Goal: Information Seeking & Learning: Learn about a topic

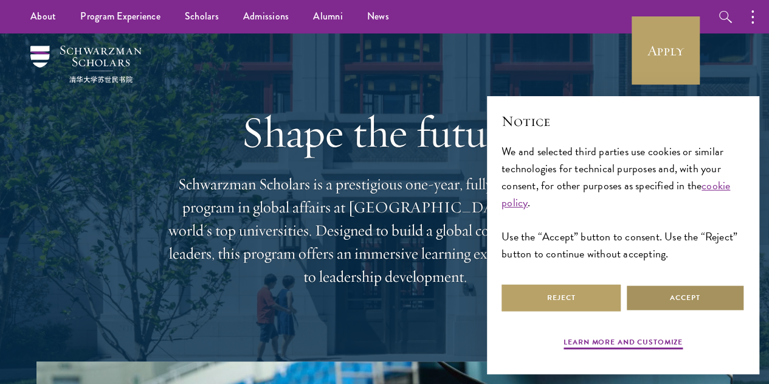
click at [703, 290] on button "Accept" at bounding box center [685, 297] width 119 height 27
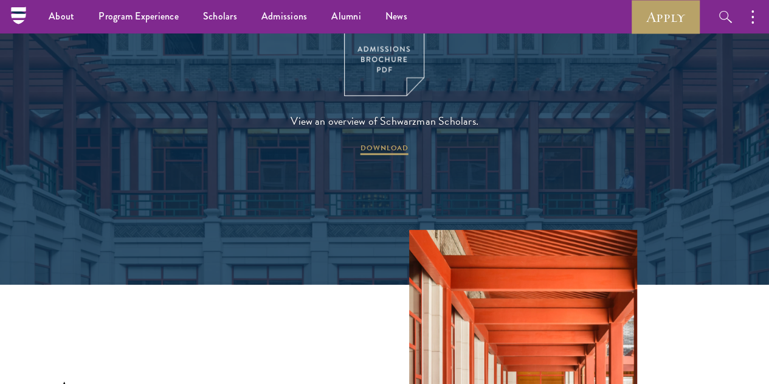
scroll to position [1610, 0]
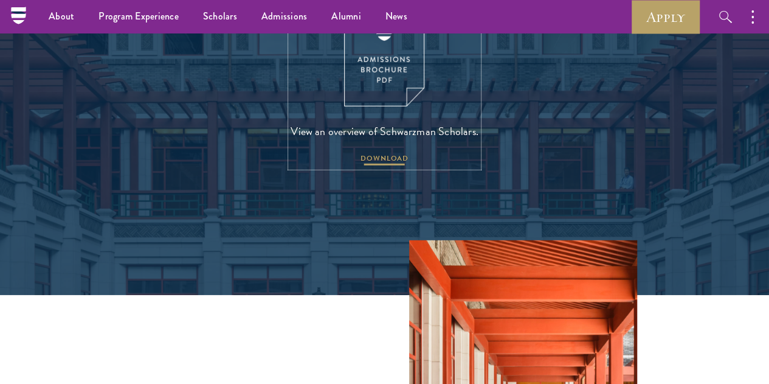
click at [399, 167] on span "DOWNLOAD" at bounding box center [385, 160] width 48 height 15
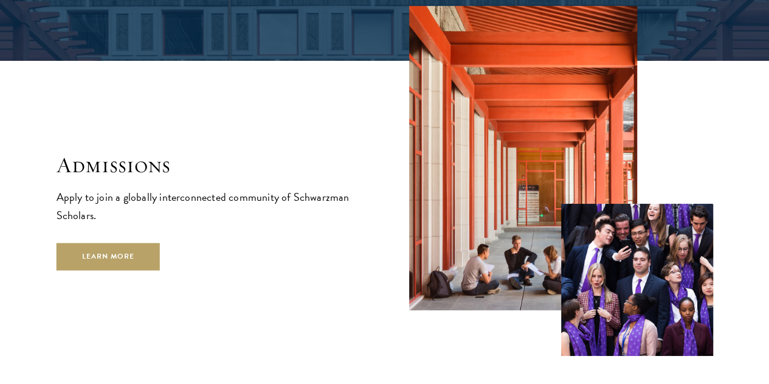
scroll to position [1911, 0]
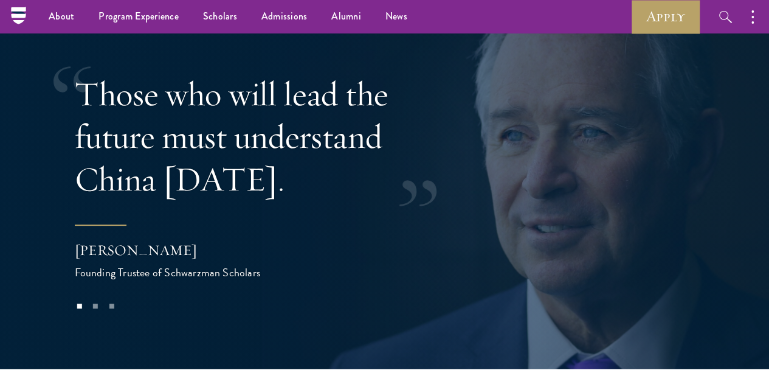
scroll to position [2284, 0]
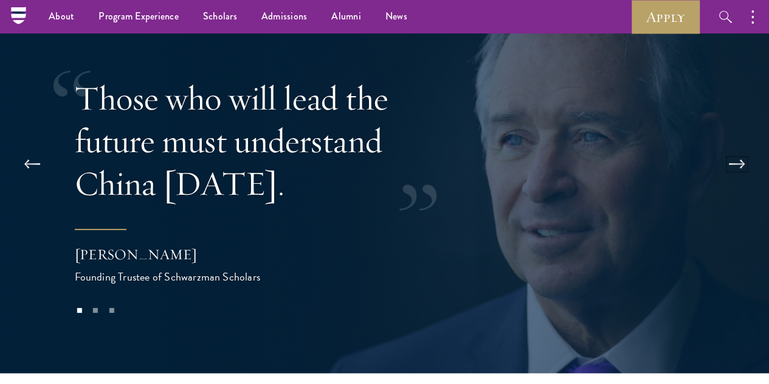
click at [733, 147] on button at bounding box center [737, 164] width 40 height 34
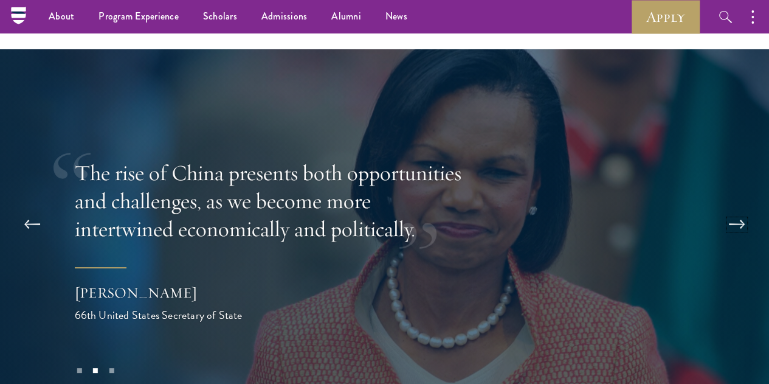
scroll to position [2219, 0]
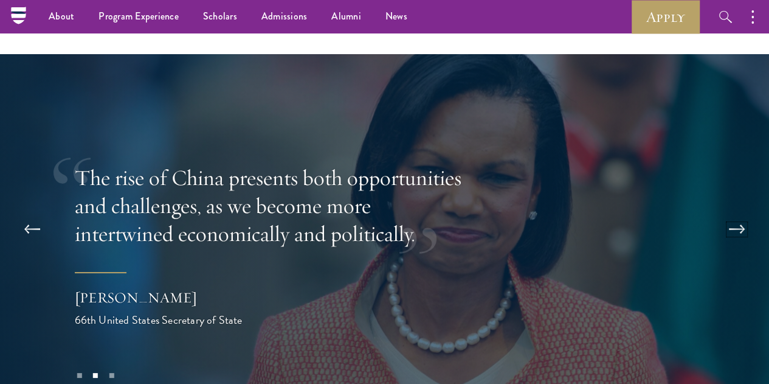
click at [738, 212] on button at bounding box center [737, 229] width 40 height 34
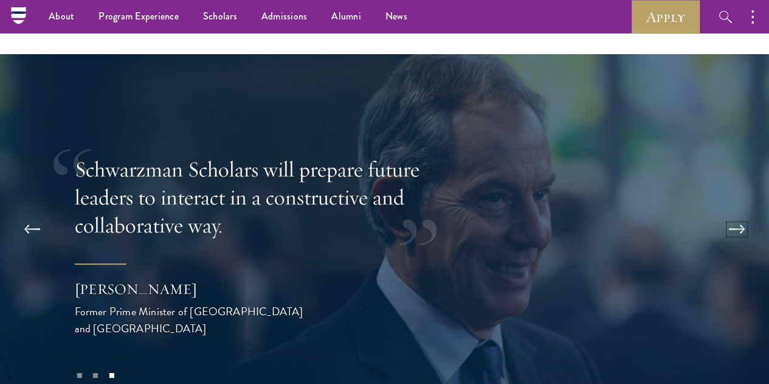
scroll to position [2218, 0]
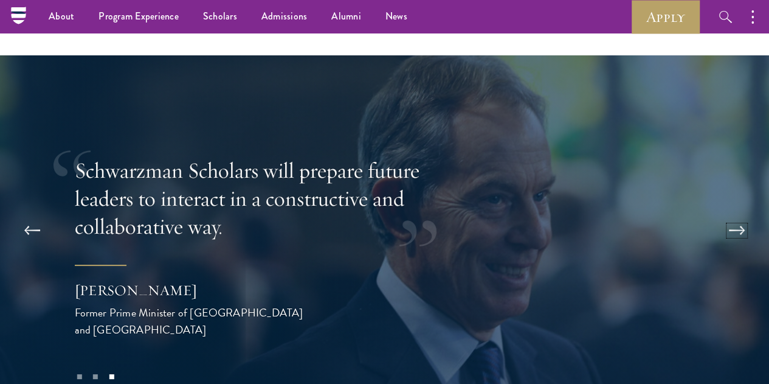
click at [728, 213] on button at bounding box center [737, 230] width 40 height 34
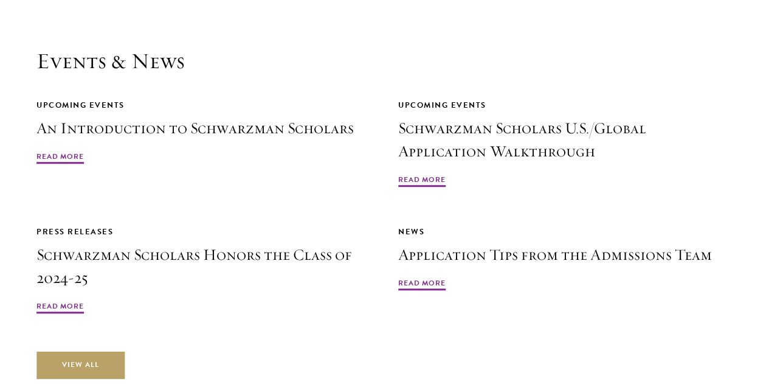
scroll to position [2677, 0]
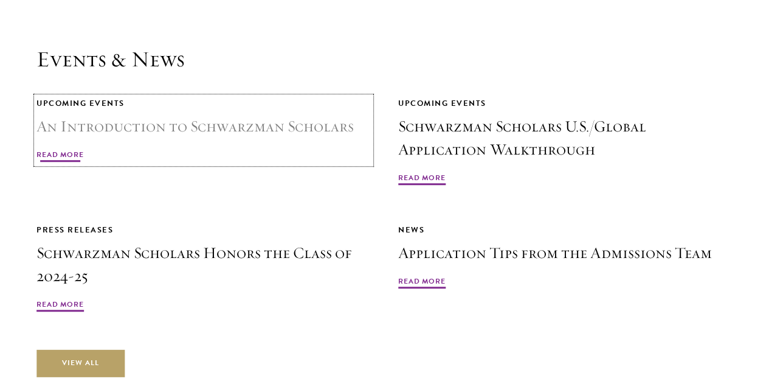
click at [84, 149] on span "Read More" at bounding box center [59, 156] width 47 height 15
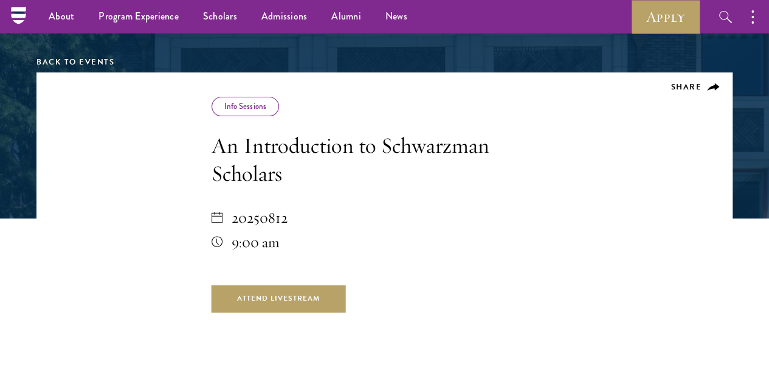
scroll to position [157, 0]
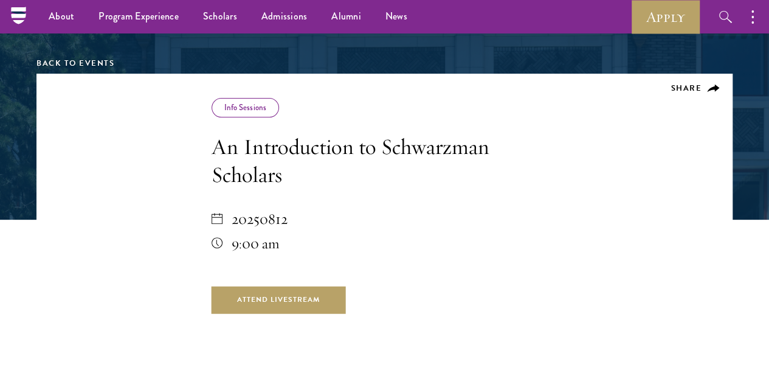
click at [212, 117] on div "Info Sessions" at bounding box center [245, 107] width 67 height 19
click at [224, 113] on link "Info Sessions" at bounding box center [245, 108] width 42 height 12
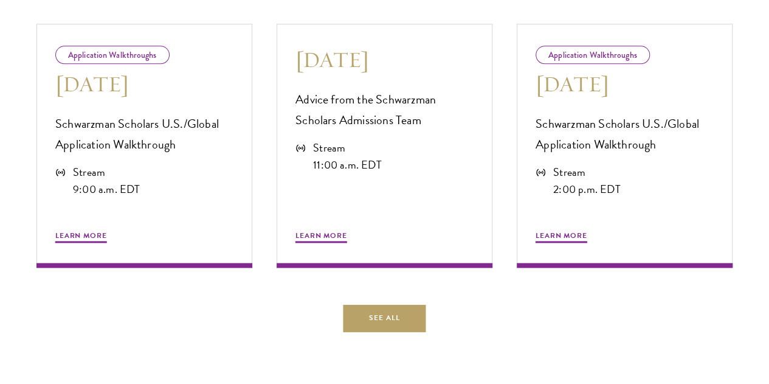
scroll to position [607, 0]
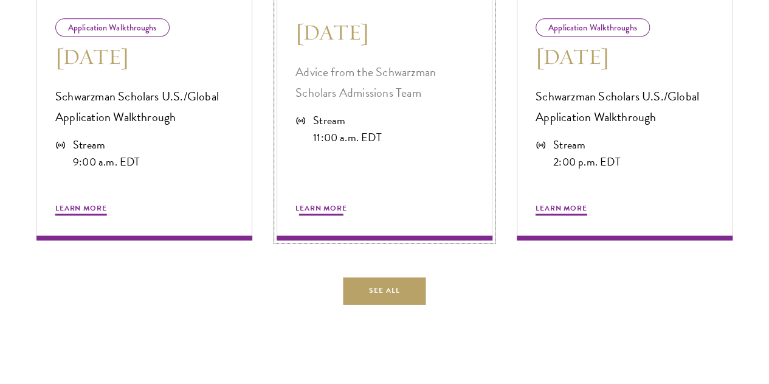
click at [337, 217] on span "Learn More" at bounding box center [322, 209] width 52 height 15
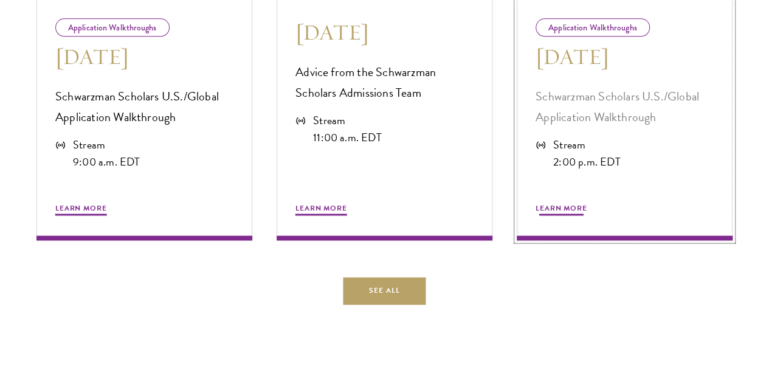
click at [570, 217] on span "Learn More" at bounding box center [562, 209] width 52 height 15
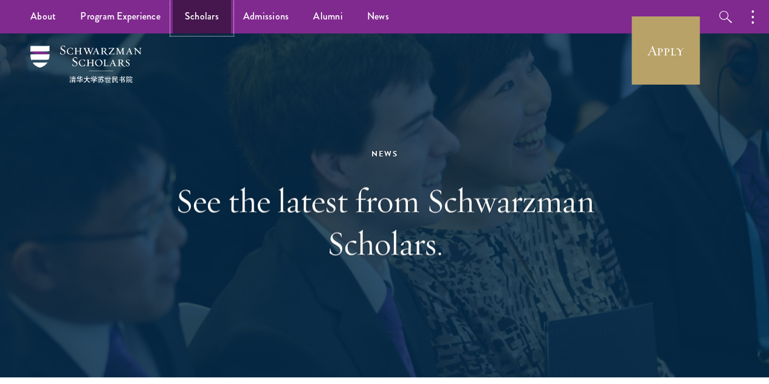
click at [197, 10] on link "Scholars" at bounding box center [202, 16] width 58 height 33
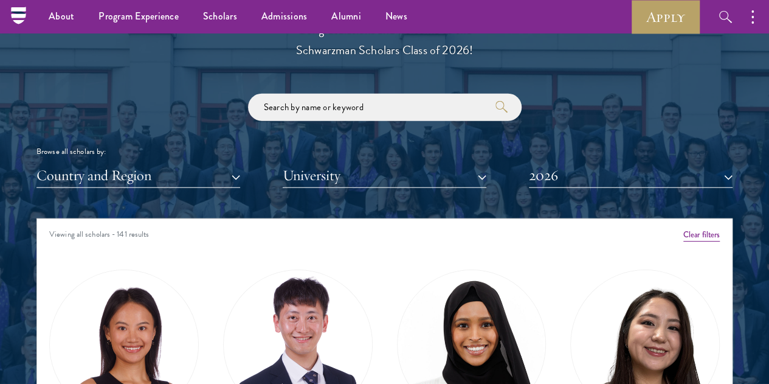
scroll to position [1349, 0]
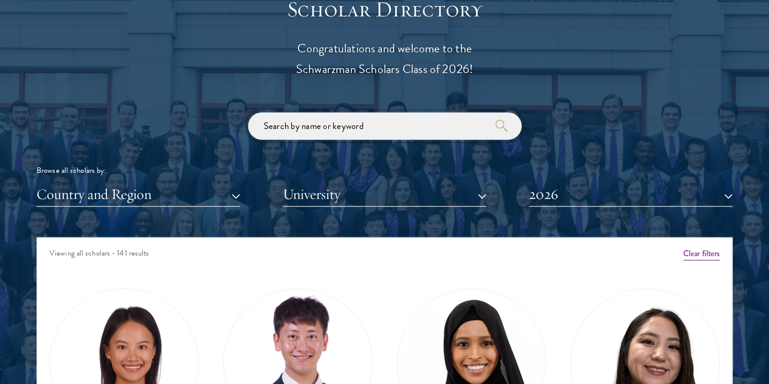
click at [343, 112] on input "search" at bounding box center [385, 125] width 274 height 27
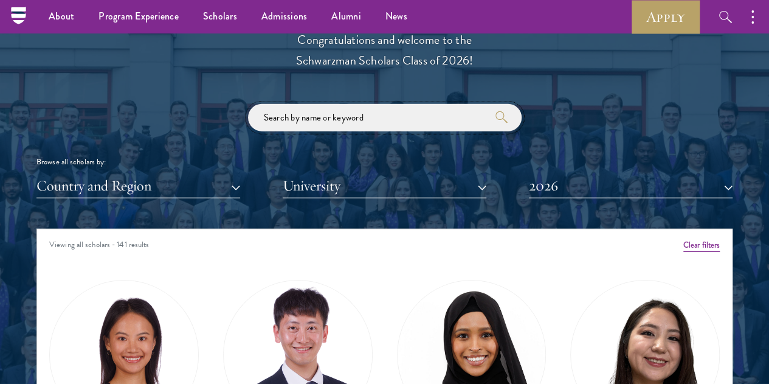
scroll to position [1348, 0]
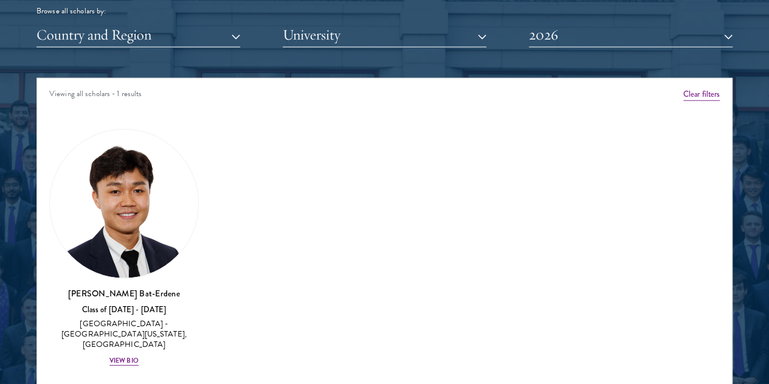
scroll to position [1510, 0]
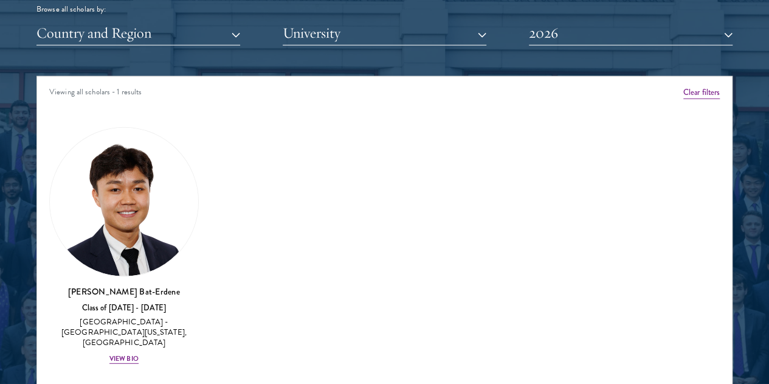
type input "[GEOGRAPHIC_DATA]"
click at [577, 21] on button "2026" at bounding box center [631, 33] width 204 height 25
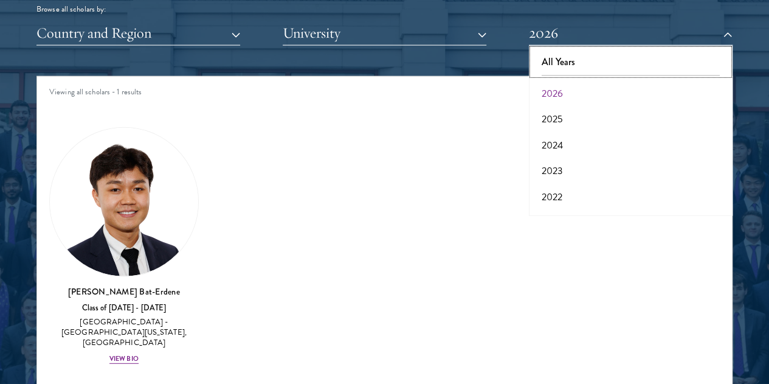
click at [573, 49] on button "All Years" at bounding box center [631, 62] width 196 height 26
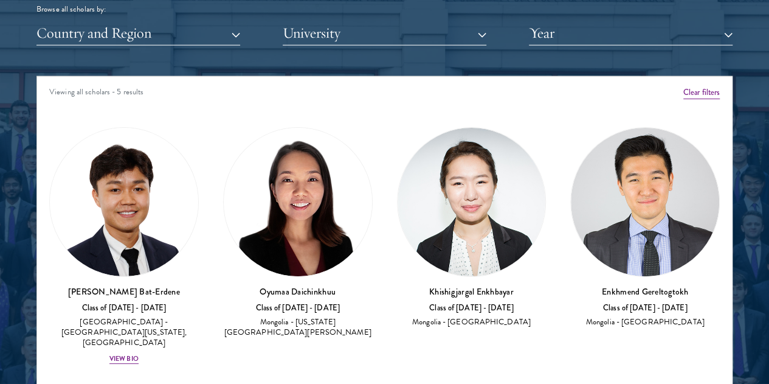
click at [397, 285] on h3 "Khishigjargal Enkhbayar" at bounding box center [472, 291] width 150 height 12
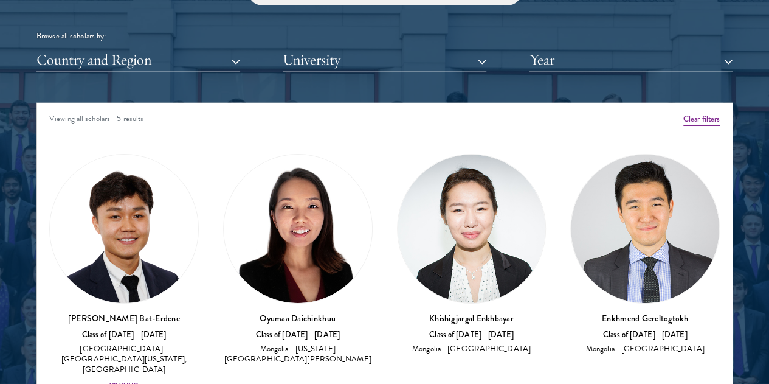
scroll to position [1484, 0]
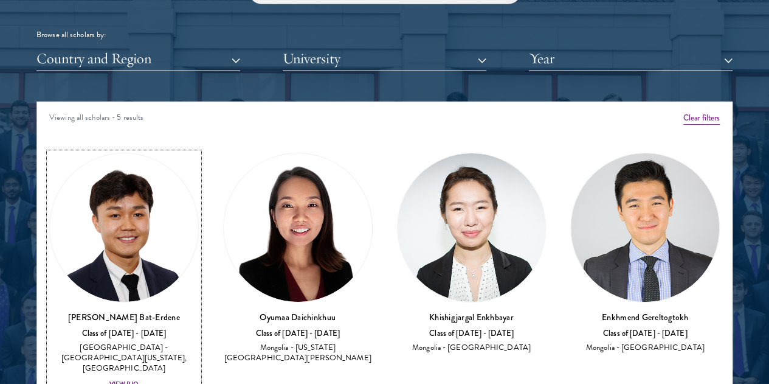
click at [139, 379] on div "View Bio" at bounding box center [123, 384] width 29 height 10
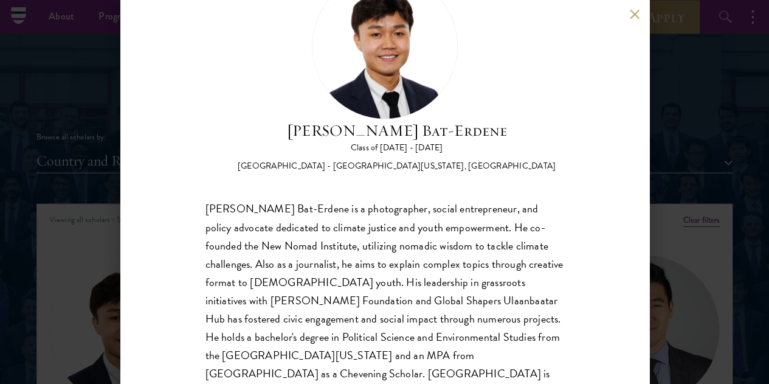
scroll to position [1381, 0]
click at [722, 184] on div "Bat-Orgil Bat-Erdene Class of 2025 - 2026 Mongolia - University of Arizona, Uni…" at bounding box center [384, 192] width 769 height 384
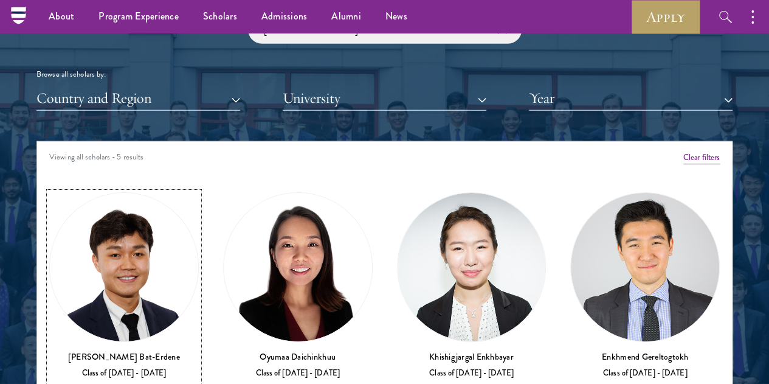
scroll to position [1419, 0]
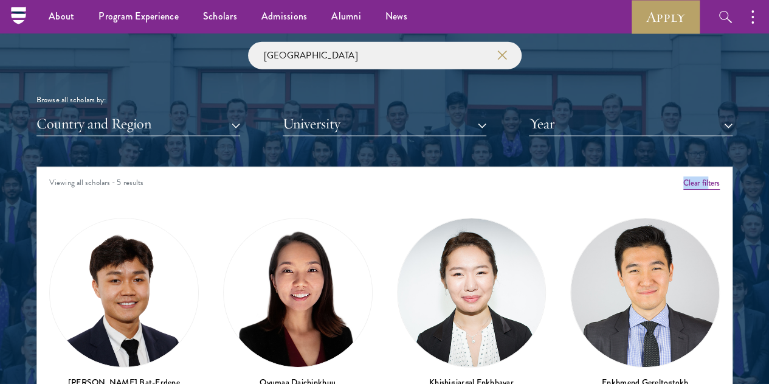
drag, startPoint x: 690, startPoint y: 168, endPoint x: 677, endPoint y: 158, distance: 16.9
click at [677, 167] on div "Viewing all scholars - 5 results Clear filters Amber Class of 2025 - 2026 China…" at bounding box center [384, 349] width 696 height 365
click at [684, 176] on button "Clear filters" at bounding box center [702, 182] width 36 height 13
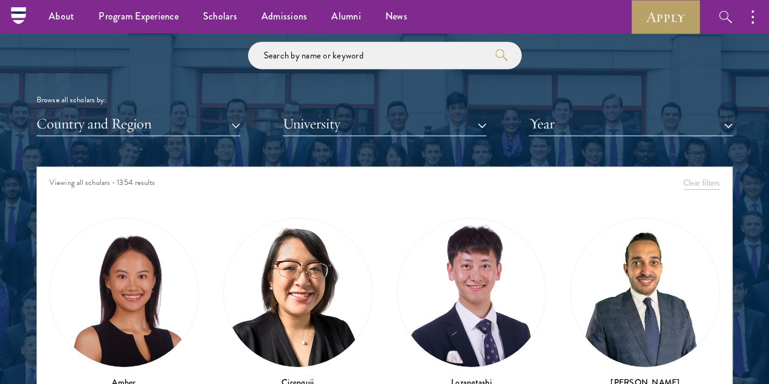
click at [741, 188] on div at bounding box center [384, 229] width 769 height 752
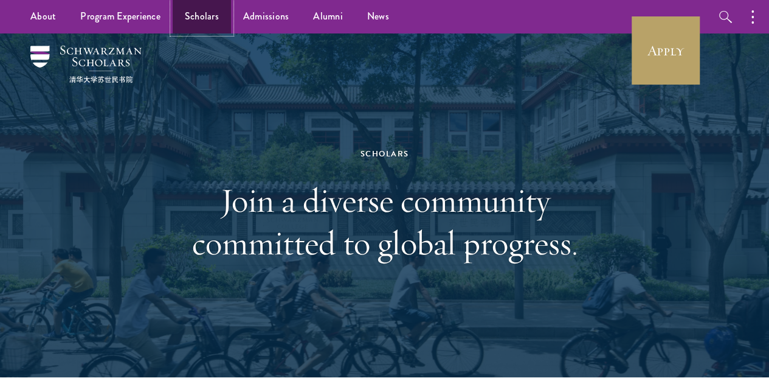
click at [209, 19] on link "Scholars" at bounding box center [202, 16] width 58 height 33
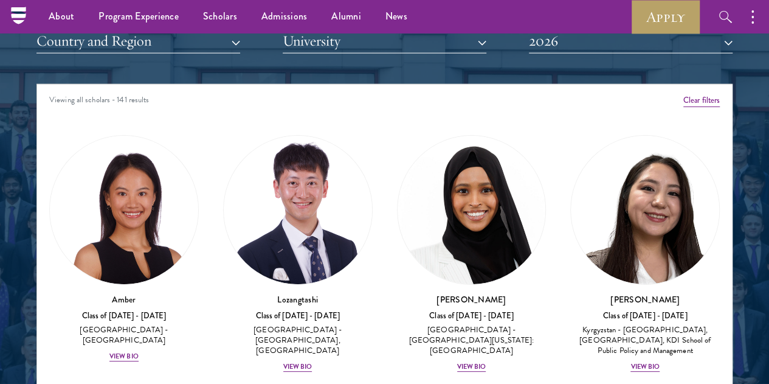
scroll to position [1385, 0]
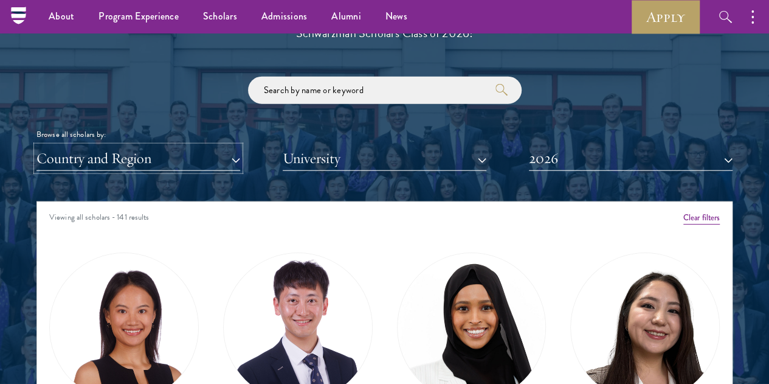
click at [201, 146] on button "Country and Region" at bounding box center [138, 158] width 204 height 25
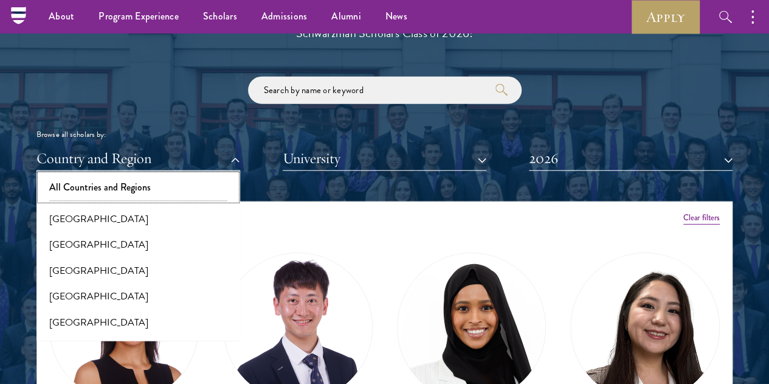
click at [175, 175] on button "All Countries and Regions" at bounding box center [138, 188] width 196 height 26
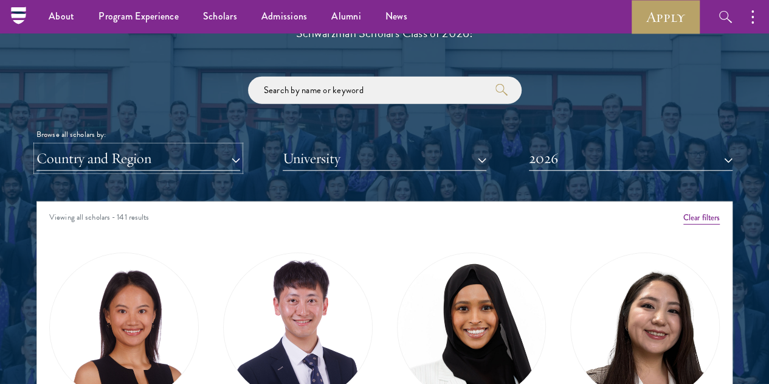
click at [148, 146] on button "Country and Region" at bounding box center [138, 158] width 204 height 25
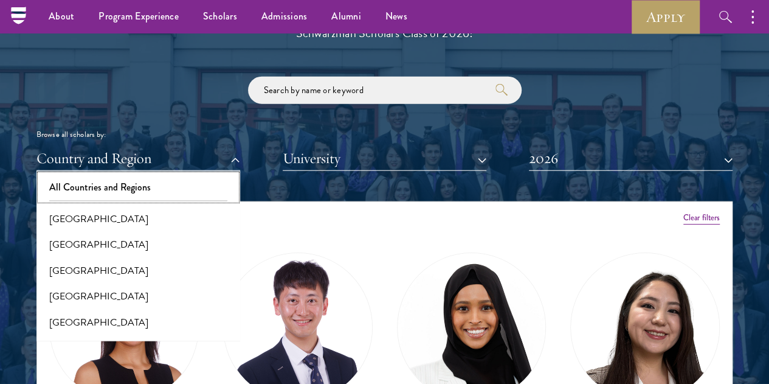
click at [92, 175] on button "All Countries and Regions" at bounding box center [138, 188] width 196 height 26
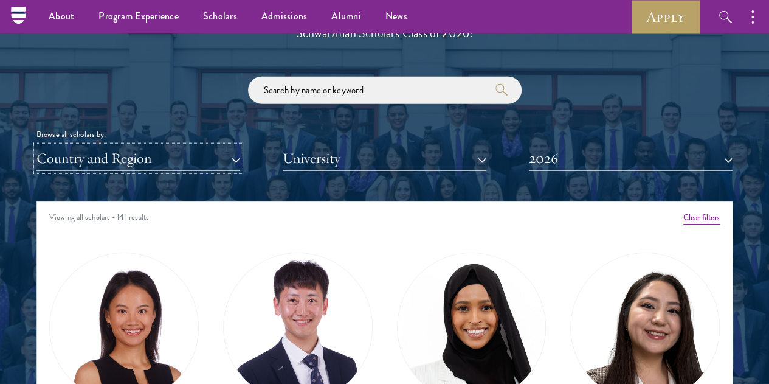
click at [81, 146] on button "Country and Region" at bounding box center [138, 158] width 204 height 25
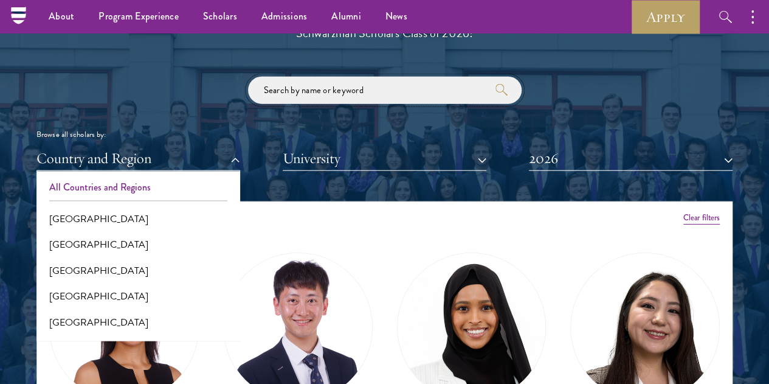
click at [341, 77] on input "search" at bounding box center [385, 90] width 274 height 27
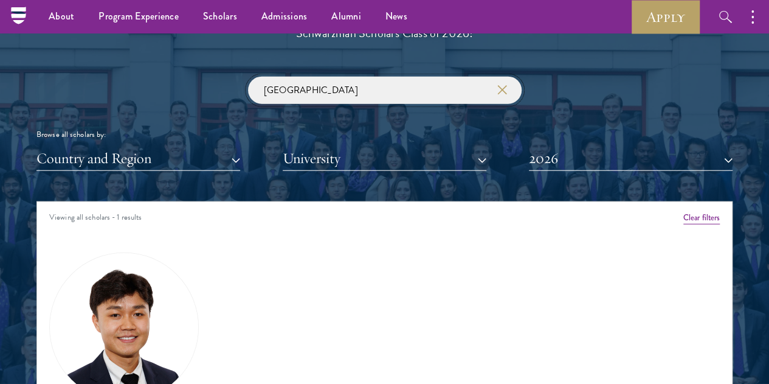
type input "[GEOGRAPHIC_DATA]"
click button "submit" at bounding box center [0, 0] width 0 height 0
click at [635, 146] on button "2026" at bounding box center [631, 158] width 204 height 25
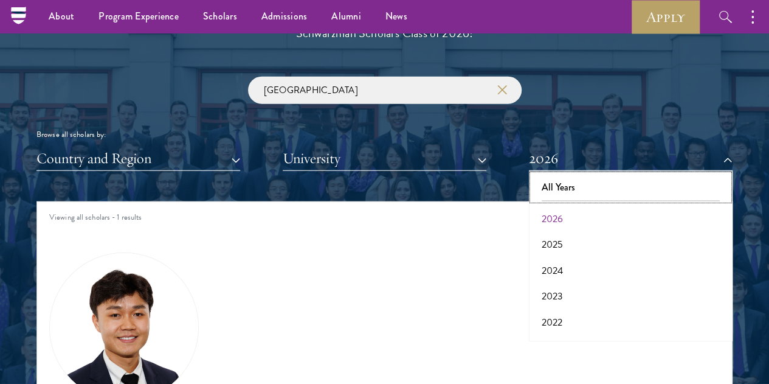
click at [615, 175] on button "All Years" at bounding box center [631, 188] width 196 height 26
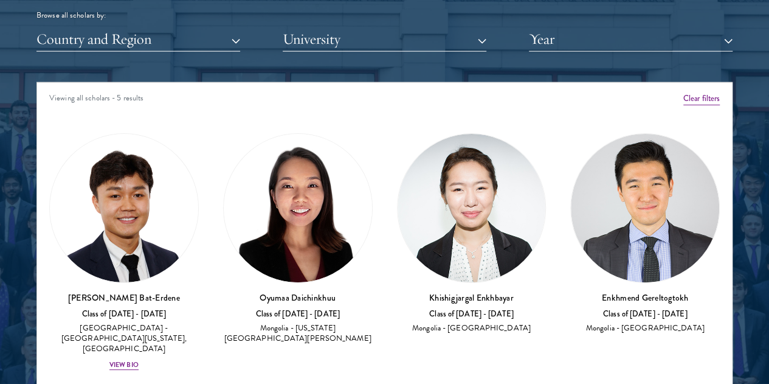
scroll to position [1504, 0]
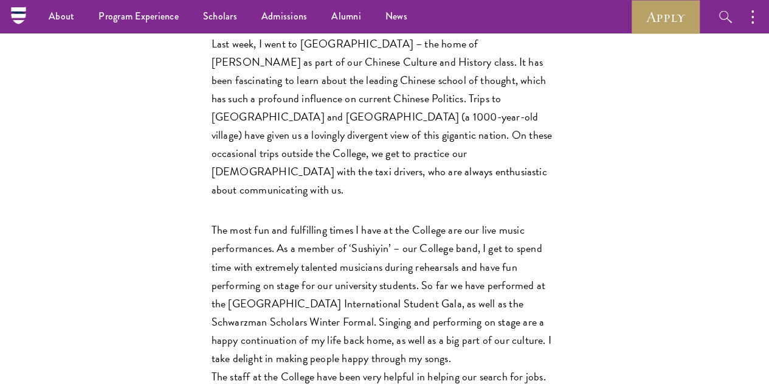
scroll to position [1374, 0]
